Goal: Use online tool/utility: Utilize a website feature to perform a specific function

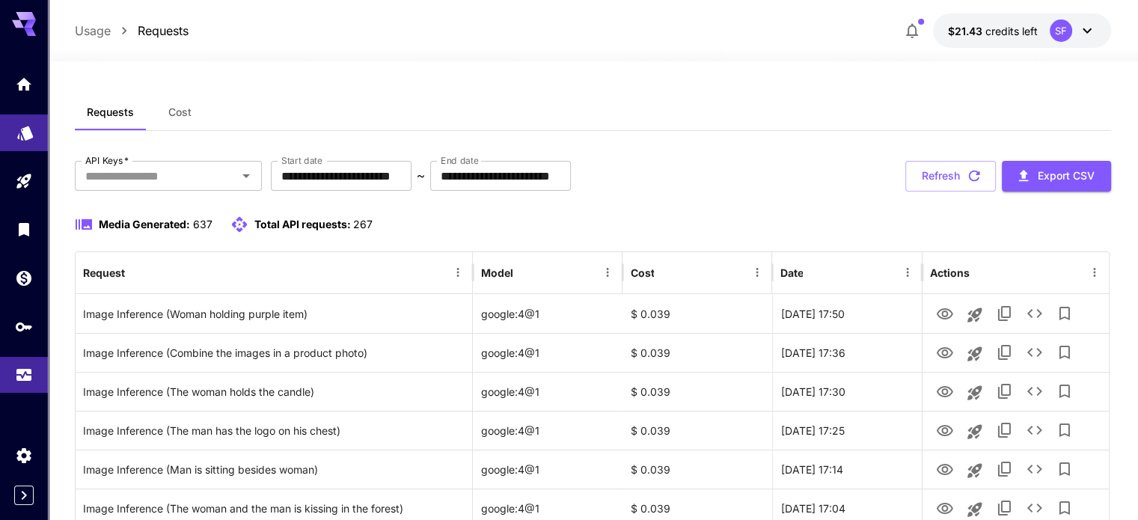
click at [19, 135] on icon "Models" at bounding box center [25, 128] width 16 height 14
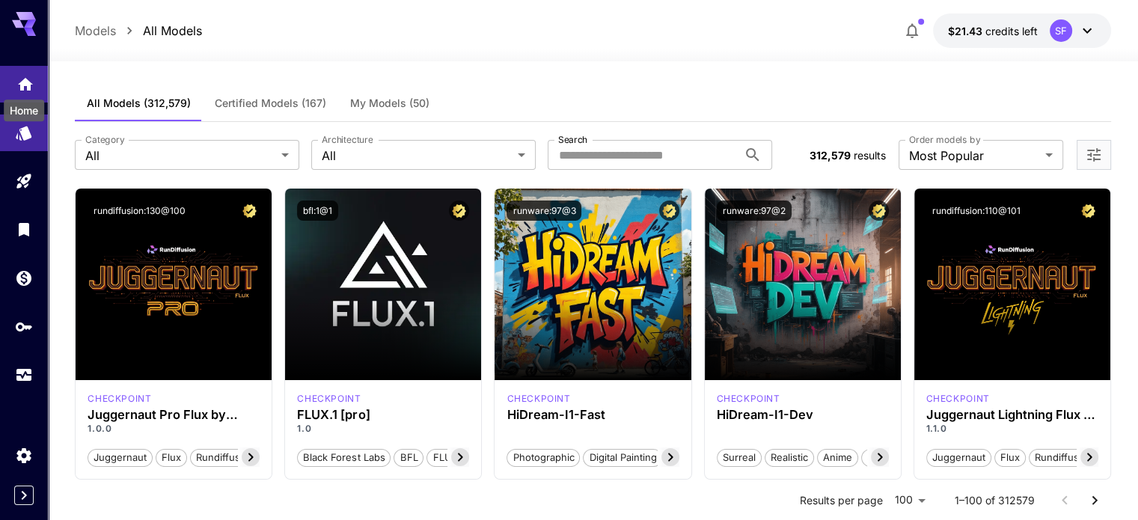
click at [24, 86] on icon "Home" at bounding box center [25, 80] width 18 height 18
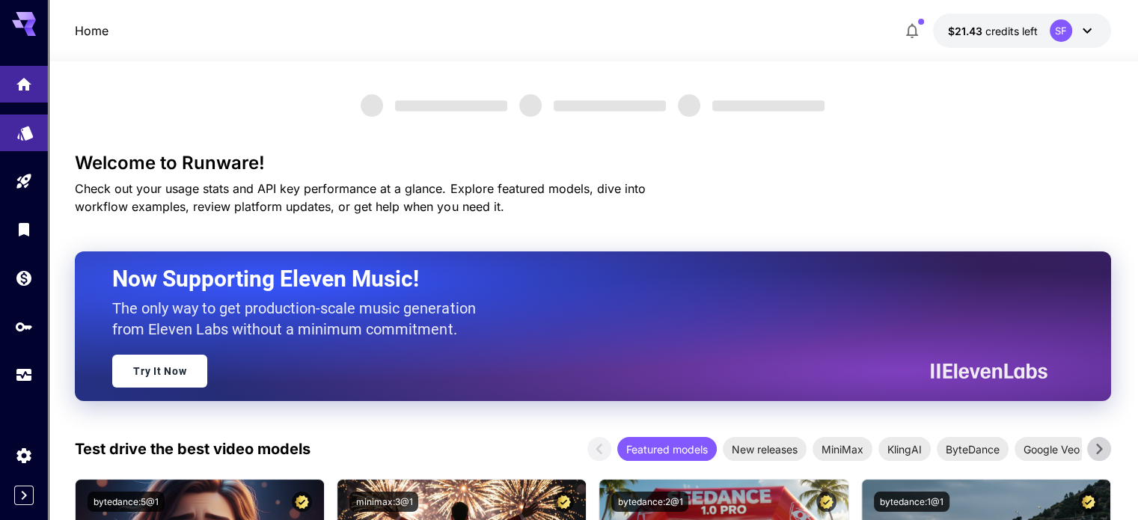
click at [18, 139] on link at bounding box center [24, 132] width 48 height 37
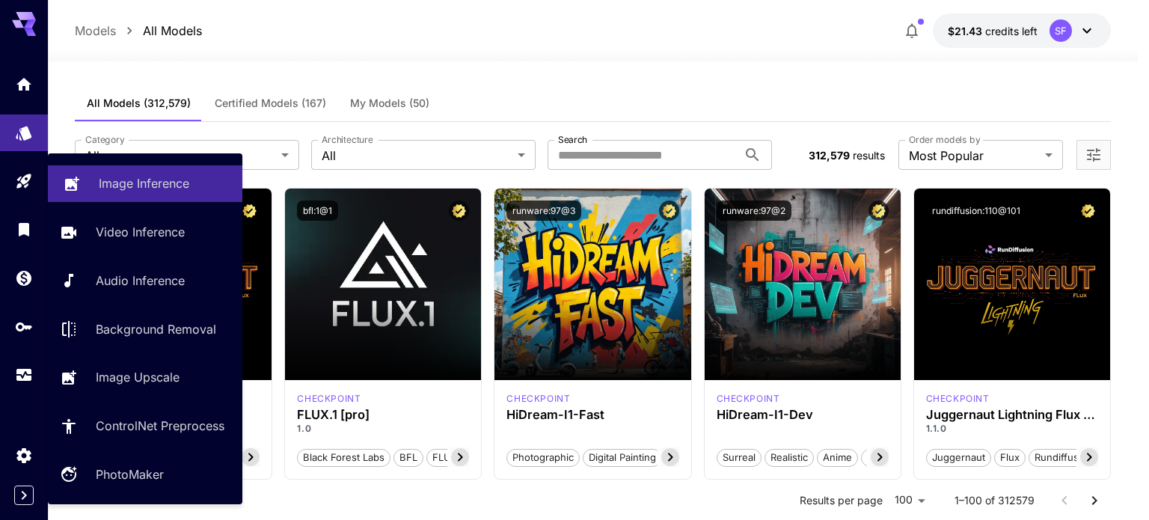
click at [121, 180] on p "Image Inference" at bounding box center [144, 183] width 91 height 18
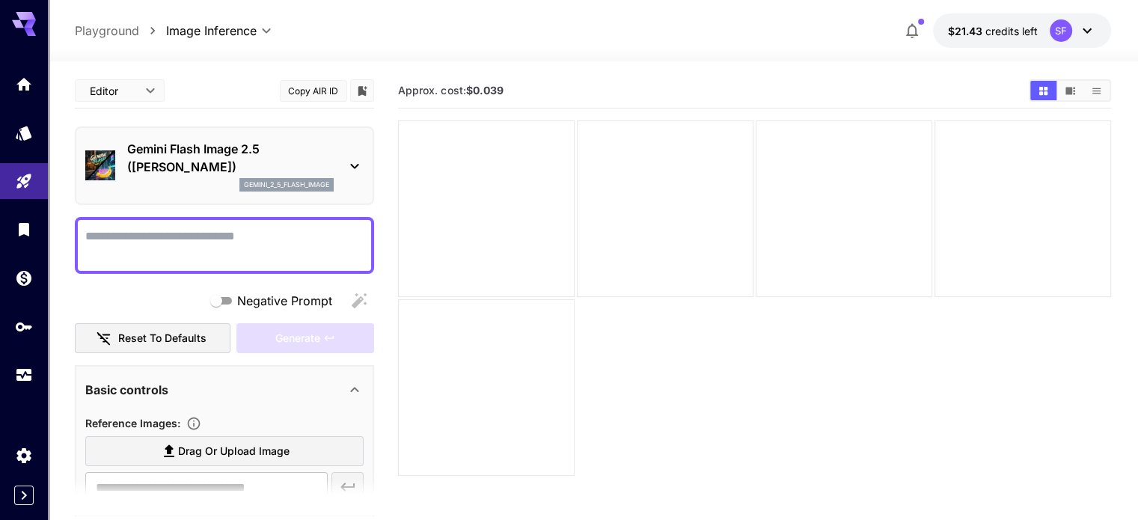
click at [180, 146] on p "Gemini Flash Image 2.5 ([PERSON_NAME])" at bounding box center [230, 158] width 206 height 36
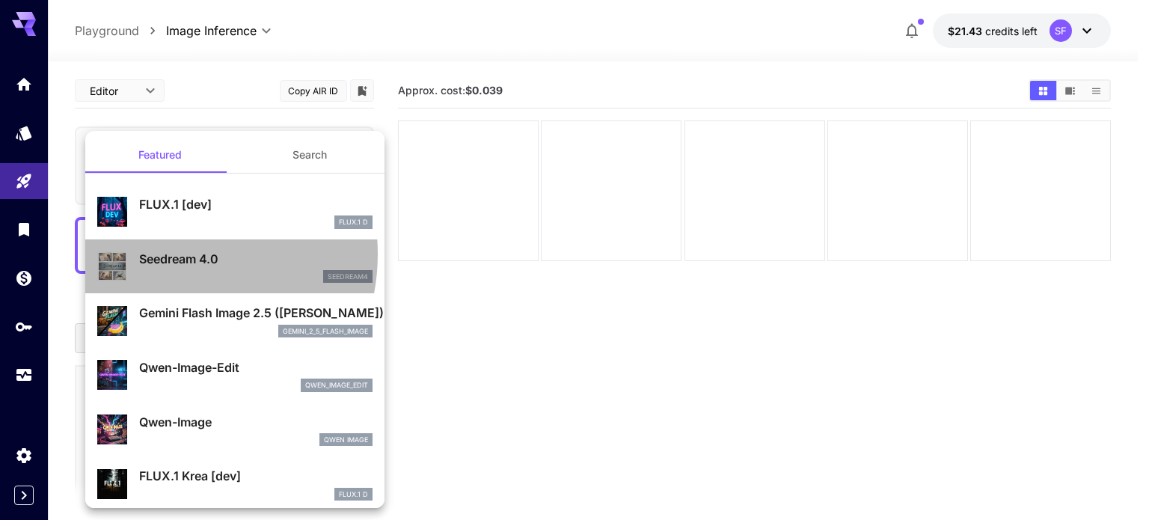
click at [171, 254] on p "Seedream 4.0" at bounding box center [255, 259] width 233 height 18
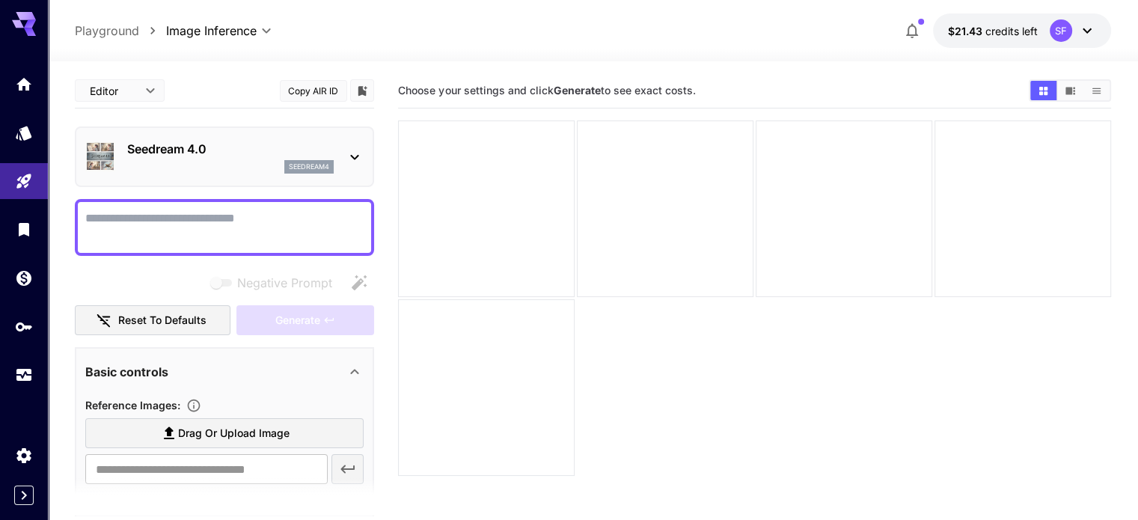
scroll to position [124, 0]
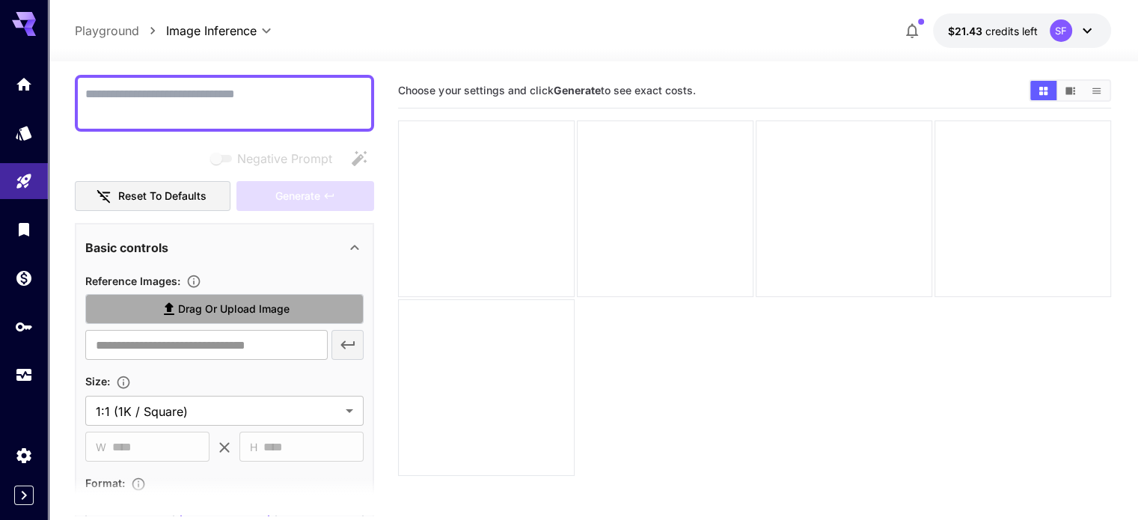
click at [236, 306] on span "Drag or upload image" at bounding box center [233, 309] width 111 height 19
click at [0, 0] on input "Drag or upload image" at bounding box center [0, 0] width 0 height 0
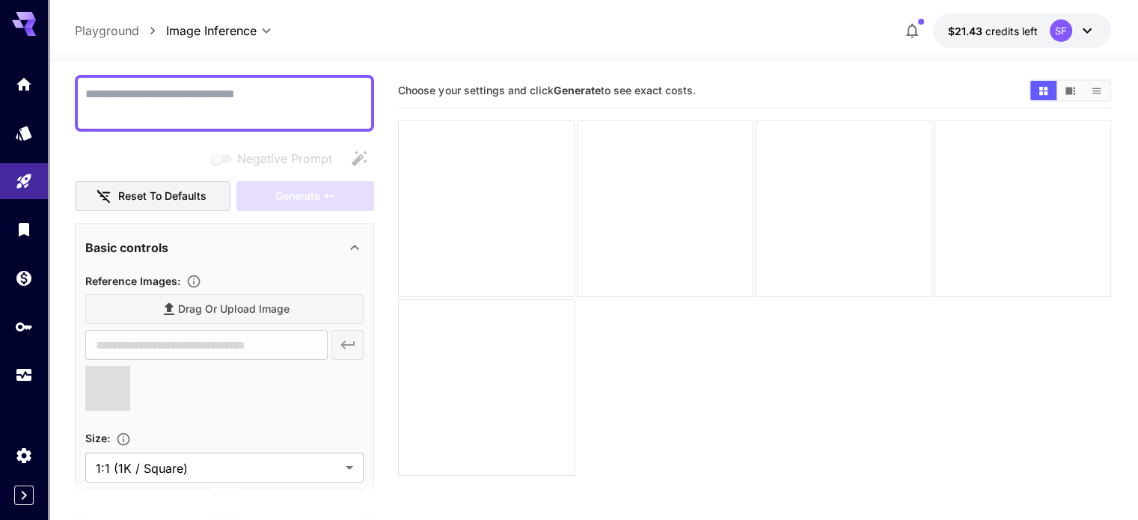
type input "**********"
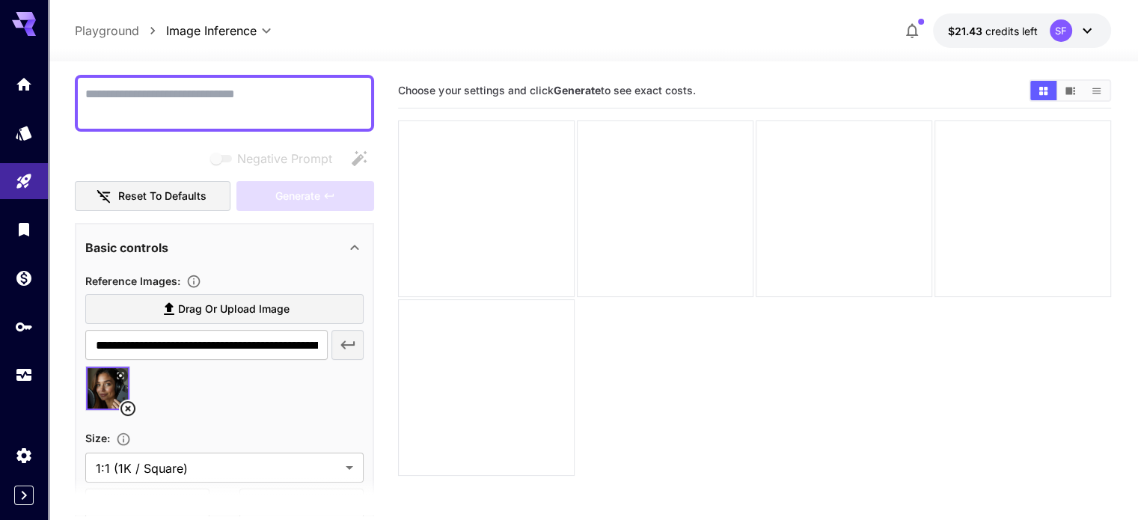
scroll to position [249, 0]
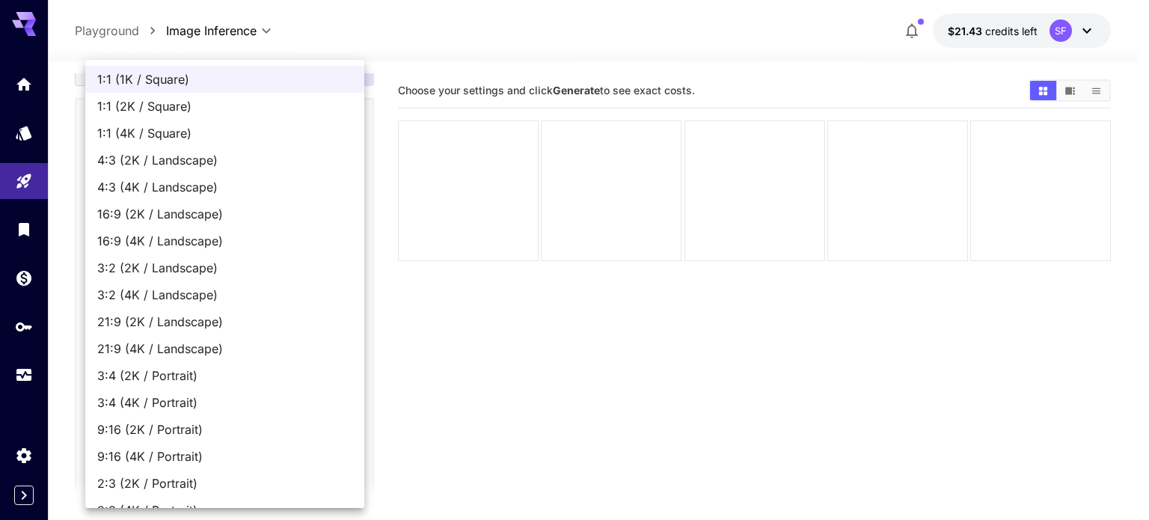
click at [173, 341] on body "**********" at bounding box center [574, 319] width 1149 height 638
click at [484, 350] on div at bounding box center [574, 260] width 1149 height 520
click at [138, 336] on body "**********" at bounding box center [574, 319] width 1149 height 638
click at [140, 85] on span "1:1 (1K / Square)" at bounding box center [224, 79] width 255 height 18
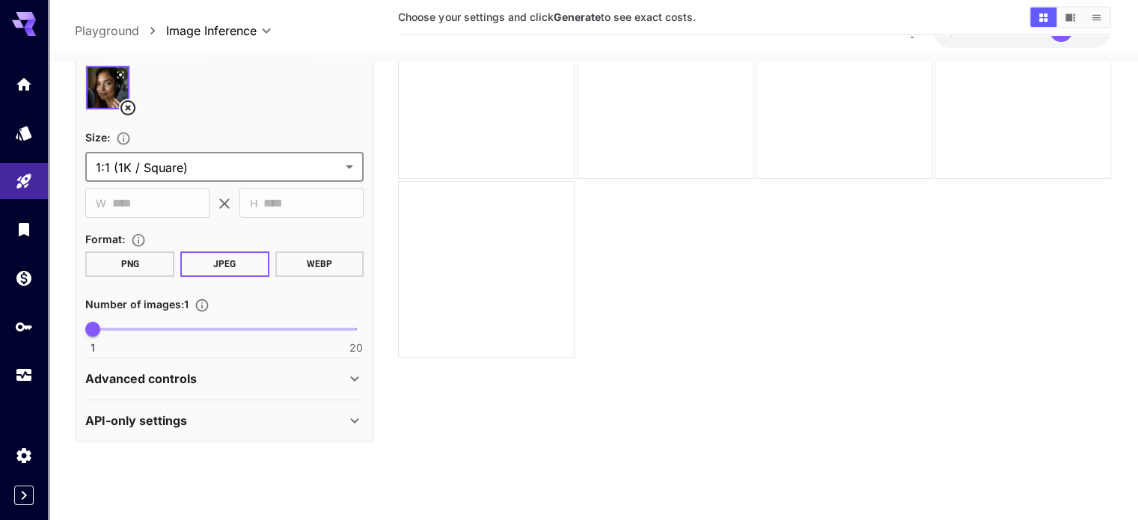
scroll to position [386, 0]
click at [200, 385] on div "Advanced controls" at bounding box center [224, 378] width 278 height 36
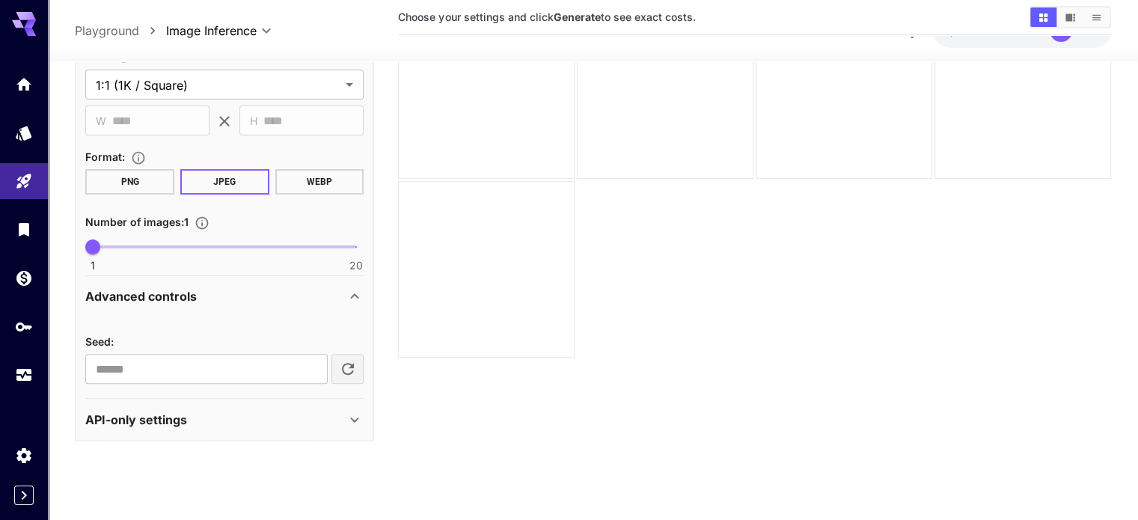
click at [257, 418] on div "API-only settings" at bounding box center [215, 420] width 260 height 18
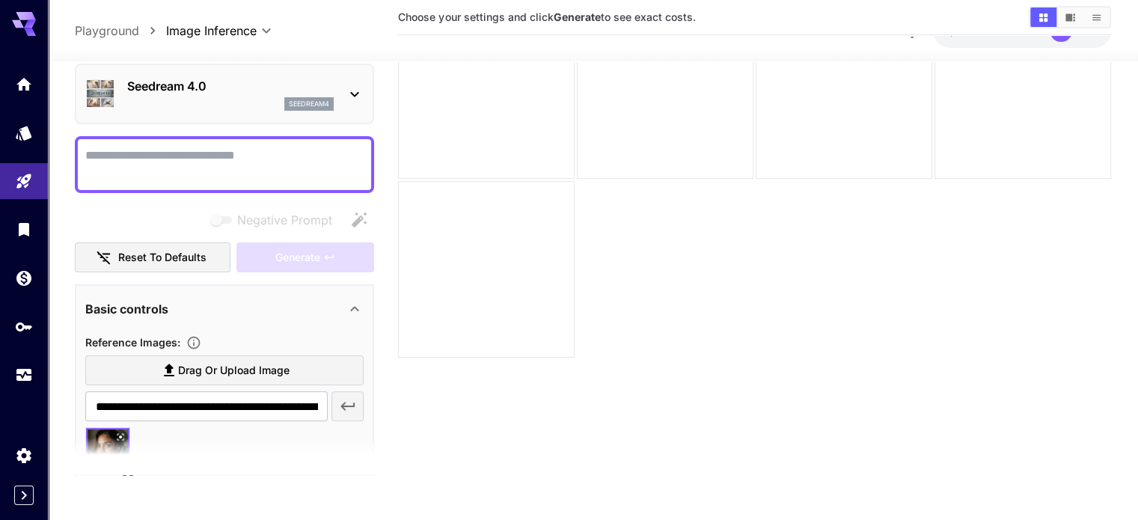
scroll to position [0, 0]
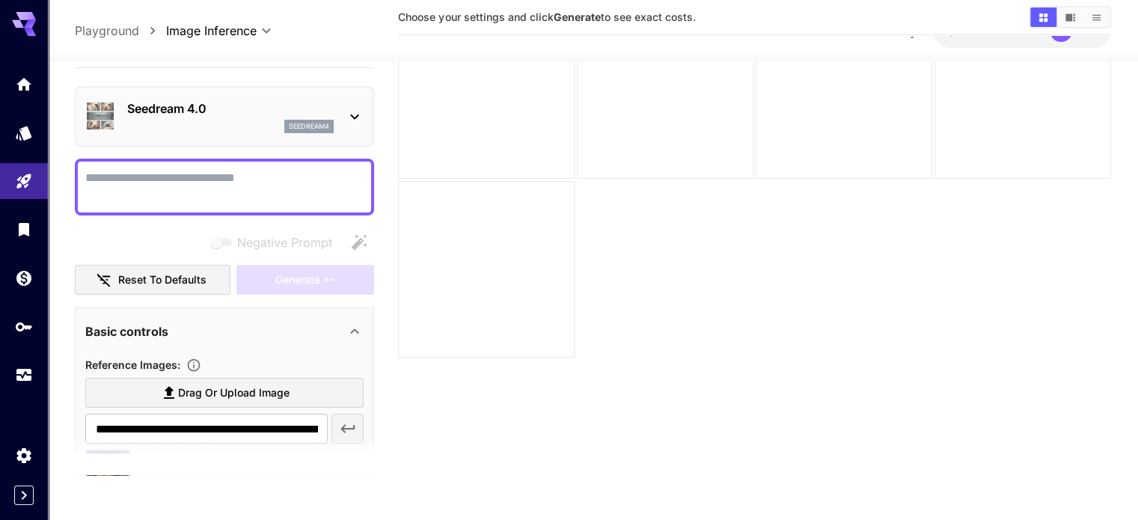
click at [177, 174] on textarea "Negative Prompt" at bounding box center [224, 187] width 278 height 36
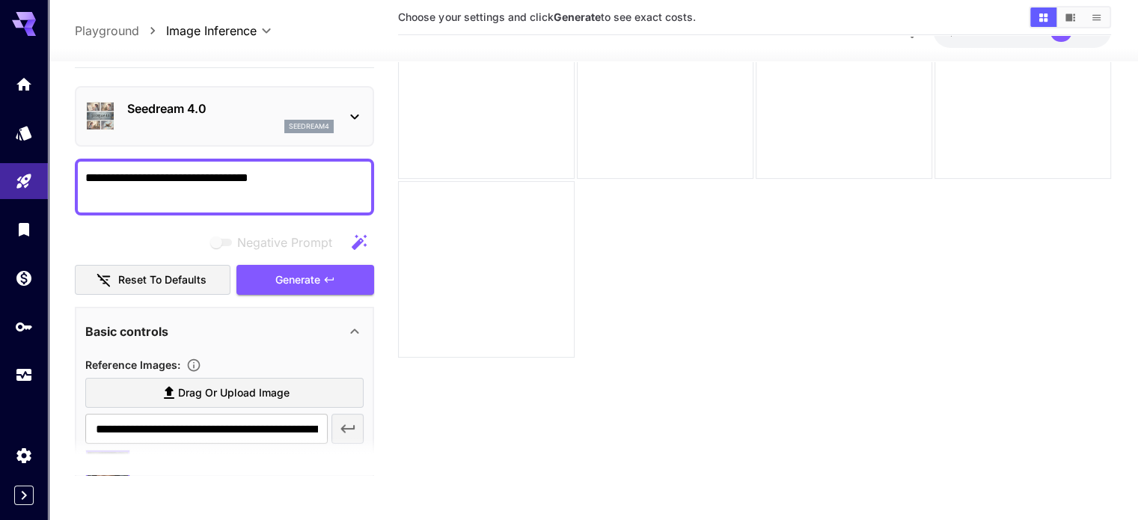
type textarea "**********"
